Goal: Task Accomplishment & Management: Manage account settings

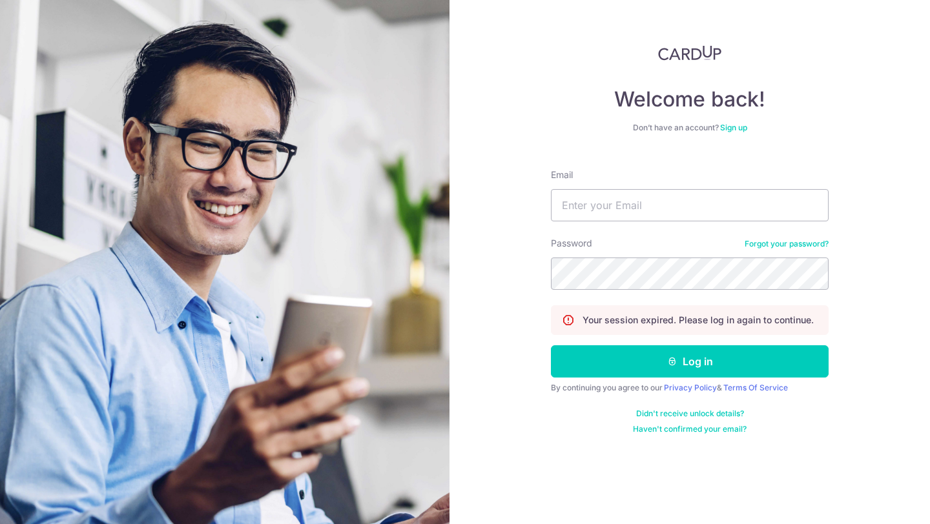
type input "[PERSON_NAME][EMAIL_ADDRESS][DOMAIN_NAME]"
click at [501, 274] on div "Welcome back! Don’t have an account? Sign up Email [PERSON_NAME][EMAIL_ADDRESS]…" at bounding box center [689, 262] width 480 height 524
click at [551, 346] on button "Log in" at bounding box center [690, 362] width 278 height 32
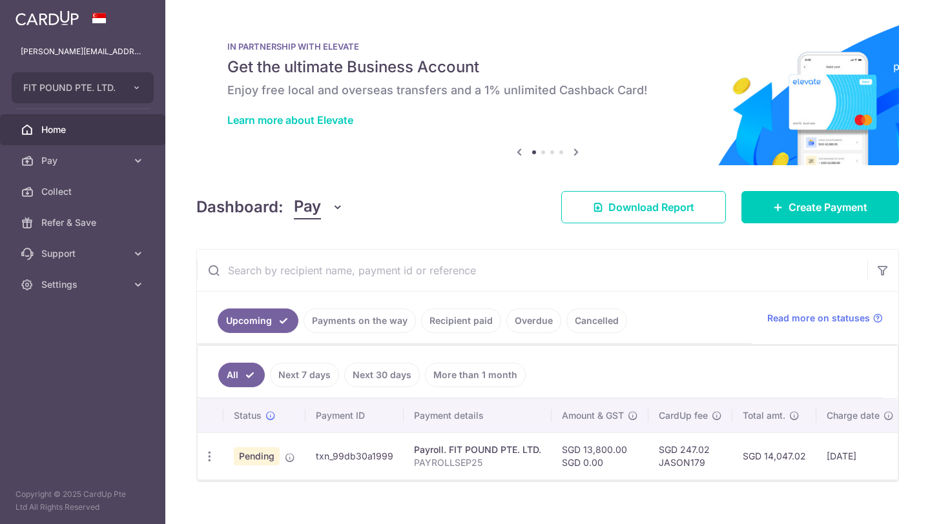
scroll to position [19, 0]
